Goal: Transaction & Acquisition: Obtain resource

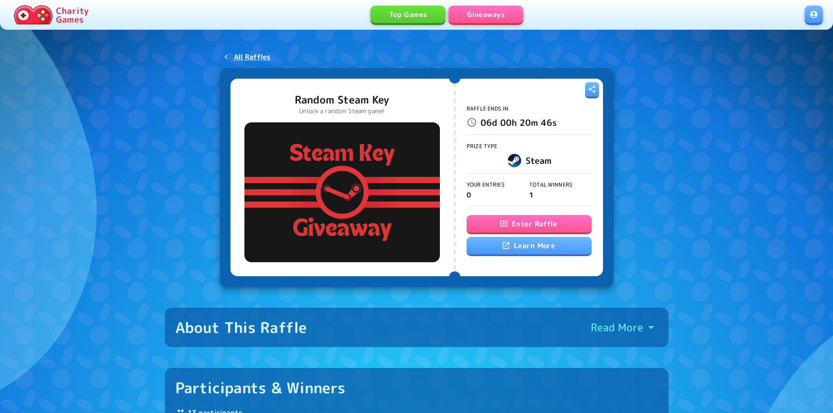
click at [519, 219] on button "Enter Raffle" at bounding box center [529, 223] width 125 height 17
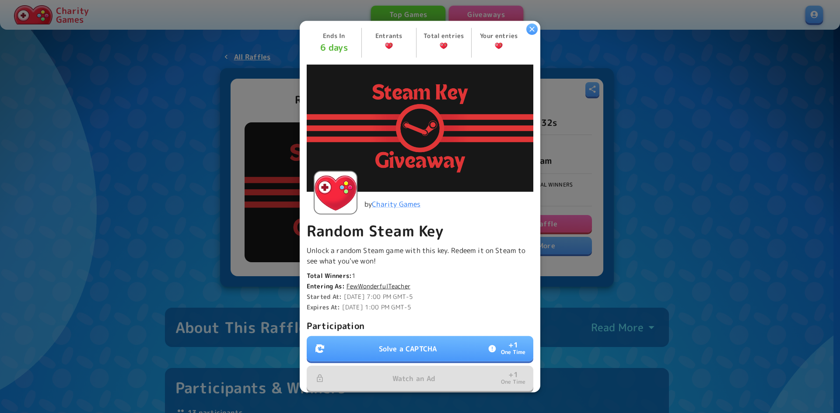
click at [391, 344] on p "Solve a CAPTCHA" at bounding box center [408, 349] width 58 height 10
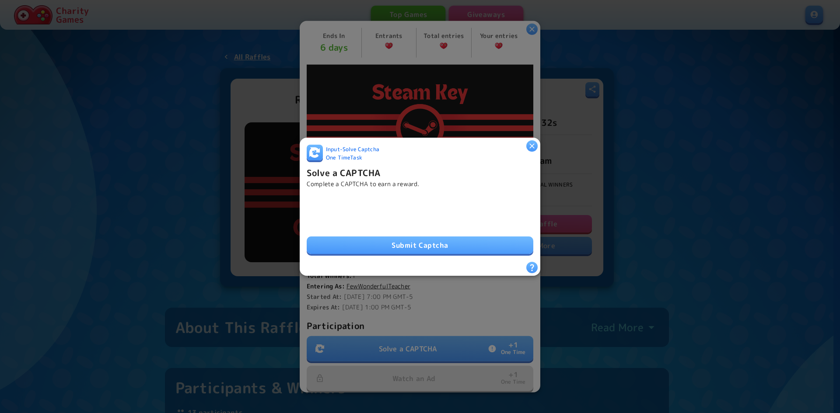
click at [401, 244] on button "Submit Captcha" at bounding box center [420, 245] width 227 height 17
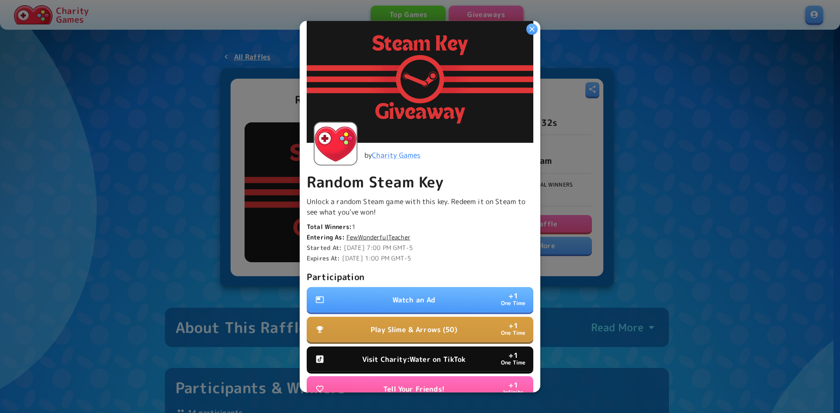
scroll to position [125, 0]
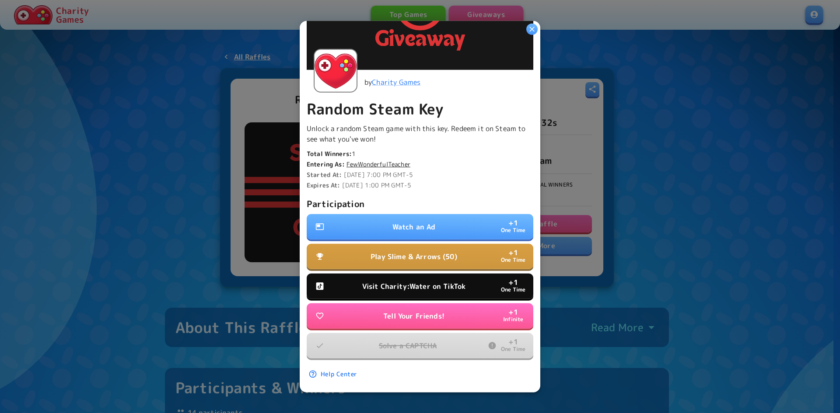
click at [404, 281] on p "Visit Charity:Water on TikTok" at bounding box center [413, 286] width 103 height 10
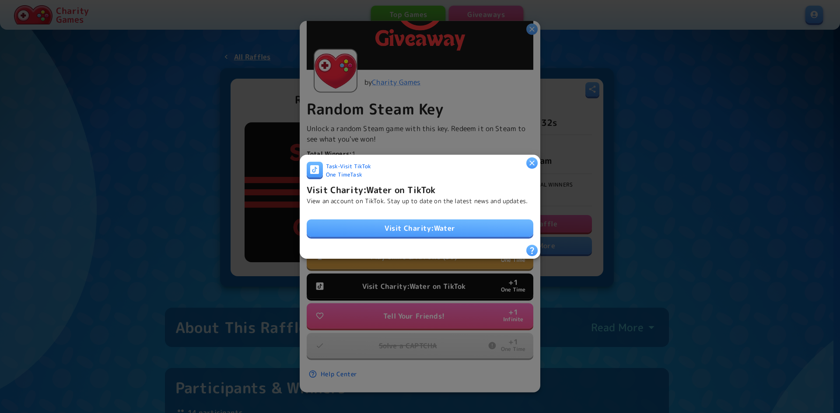
click at [455, 231] on link "Visit Charity:Water" at bounding box center [420, 228] width 227 height 17
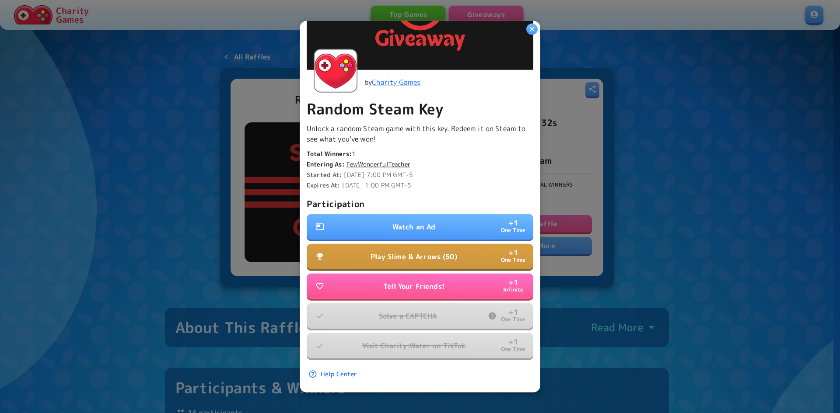
click at [431, 222] on p "Watch an Ad" at bounding box center [413, 227] width 43 height 10
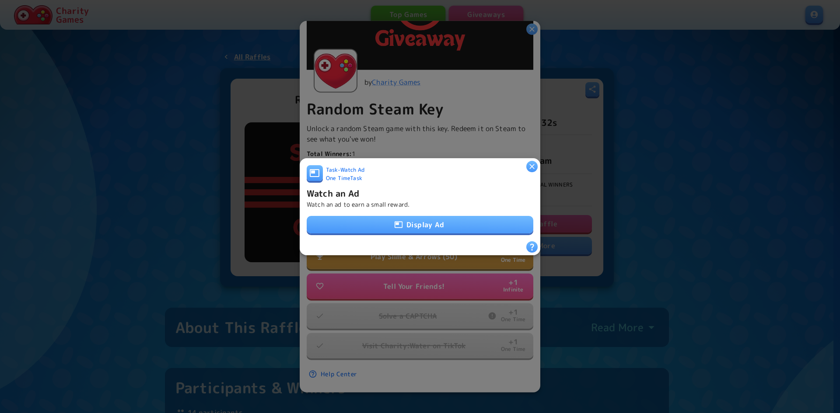
click at [452, 227] on button "Display Ad" at bounding box center [420, 224] width 227 height 17
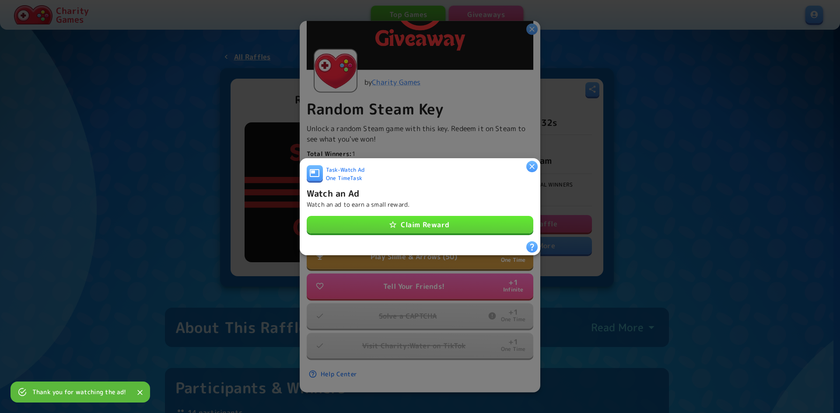
click at [483, 227] on button "Claim Reward" at bounding box center [420, 224] width 227 height 17
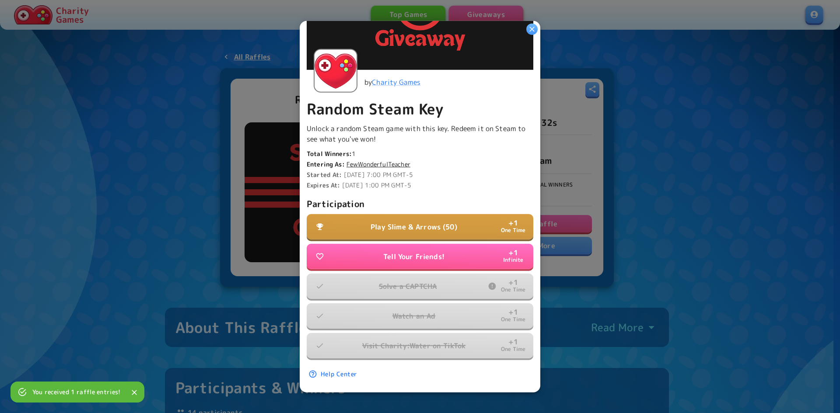
click at [431, 222] on p "Play Slime & Arrows (50)" at bounding box center [413, 227] width 87 height 10
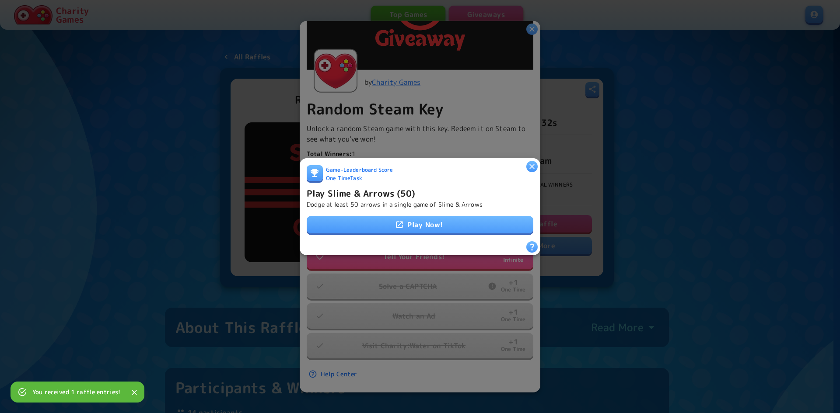
click at [436, 219] on link "Play Now!" at bounding box center [420, 224] width 227 height 17
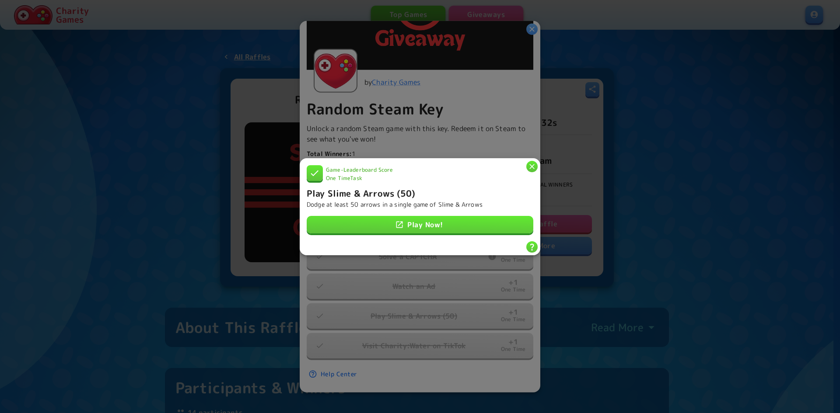
click at [529, 166] on icon "button" at bounding box center [531, 166] width 9 height 9
